Goal: Information Seeking & Learning: Learn about a topic

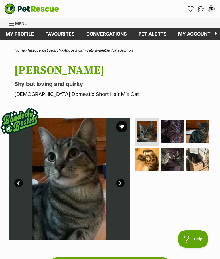
click at [59, 33] on link "Favourites" at bounding box center [60, 33] width 41 height 11
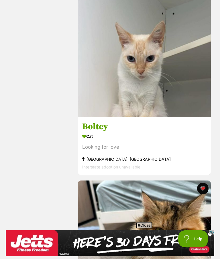
scroll to position [338, 0]
click at [98, 127] on h3 "Boltey" at bounding box center [144, 126] width 124 height 11
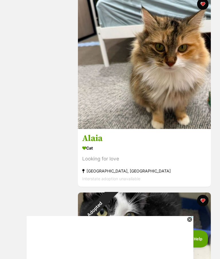
scroll to position [0, 0]
click at [93, 145] on div "Cat" at bounding box center [144, 148] width 124 height 8
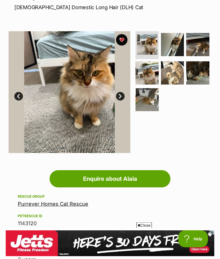
scroll to position [77, 0]
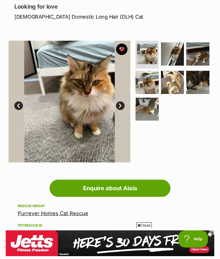
click at [153, 110] on img at bounding box center [147, 109] width 23 height 23
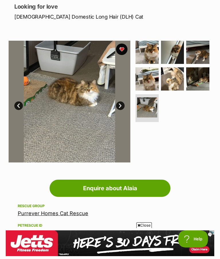
click at [180, 81] on img at bounding box center [172, 78] width 23 height 23
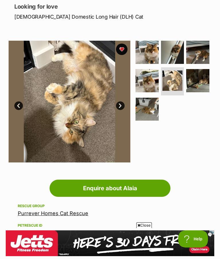
click at [200, 84] on img at bounding box center [197, 80] width 23 height 23
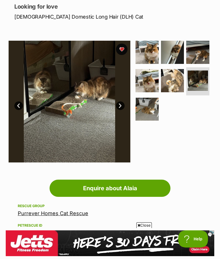
click at [202, 58] on img at bounding box center [197, 52] width 23 height 23
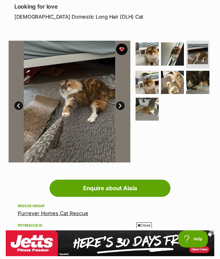
click at [147, 90] on img at bounding box center [147, 82] width 23 height 23
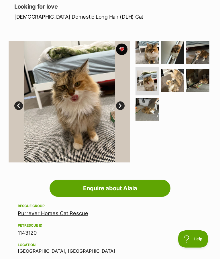
scroll to position [0, 0]
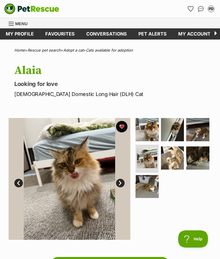
click at [58, 33] on link "Favourites" at bounding box center [60, 33] width 41 height 11
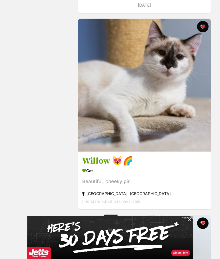
scroll to position [2167, 0]
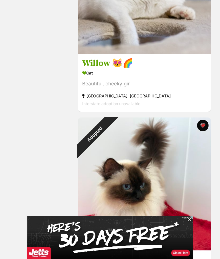
click at [102, 255] on h3 "Prinny" at bounding box center [144, 260] width 124 height 11
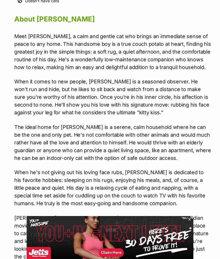
scroll to position [563, 0]
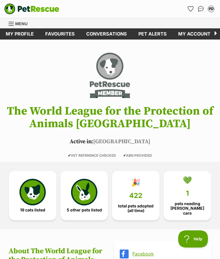
click at [58, 34] on link "Favourites" at bounding box center [60, 33] width 41 height 11
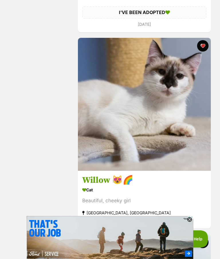
scroll to position [2049, 0]
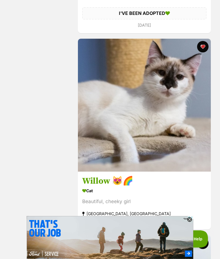
click at [101, 184] on h3 "Willow 😻🌈" at bounding box center [144, 181] width 124 height 11
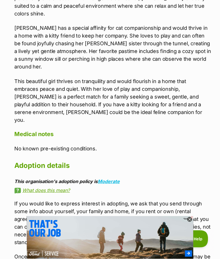
scroll to position [581, 0]
